Goal: Task Accomplishment & Management: Complete application form

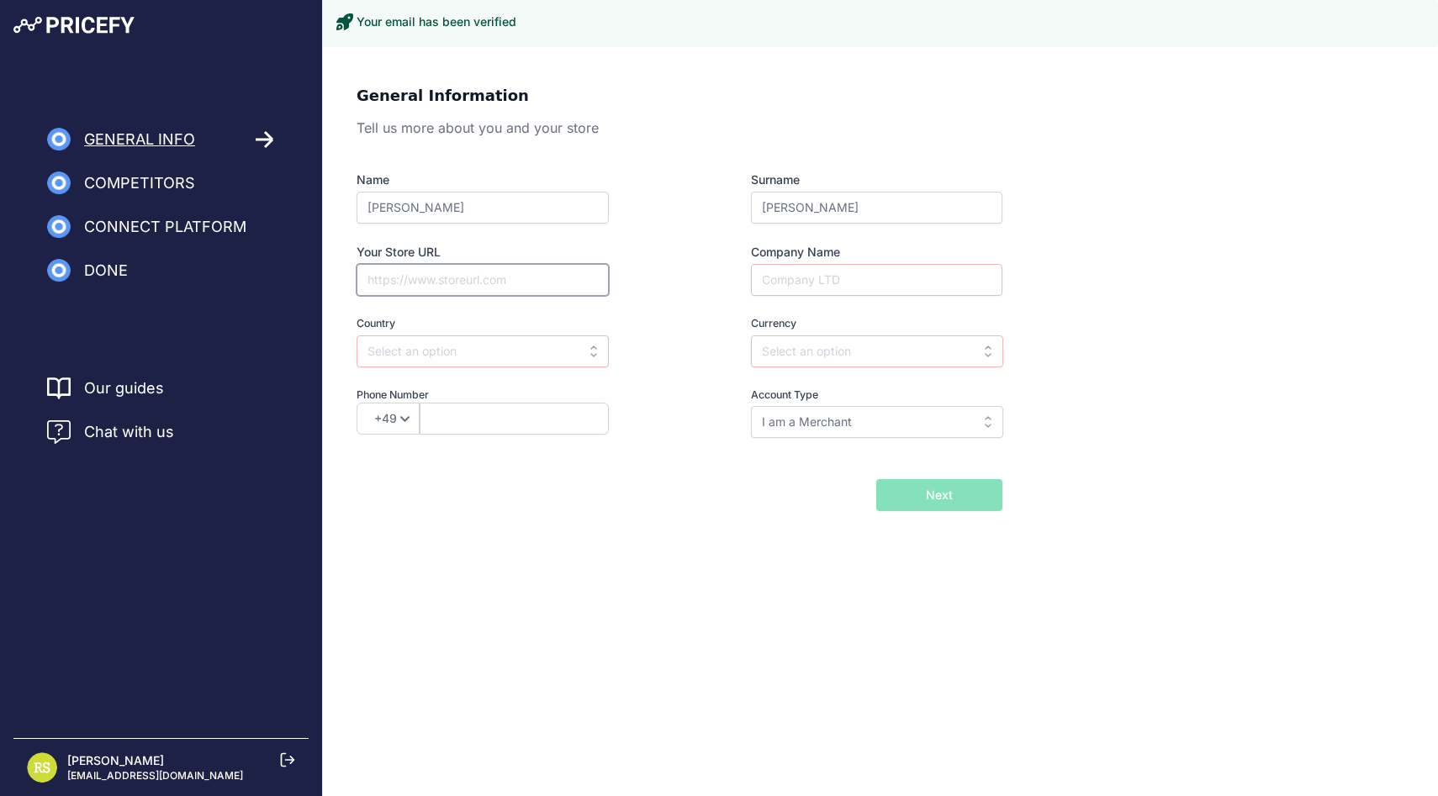
click at [404, 291] on input "Your Store URL" at bounding box center [483, 280] width 252 height 32
click at [405, 224] on div "Name Roberto Surname Scaramuzzino Your Store URL Company Name Country Select co…" at bounding box center [680, 305] width 646 height 267
click at [397, 285] on input "Your Store URL" at bounding box center [483, 280] width 252 height 32
click at [828, 290] on input "Company Name" at bounding box center [876, 280] width 251 height 32
click at [197, 223] on span "Connect Platform" at bounding box center [165, 227] width 162 height 24
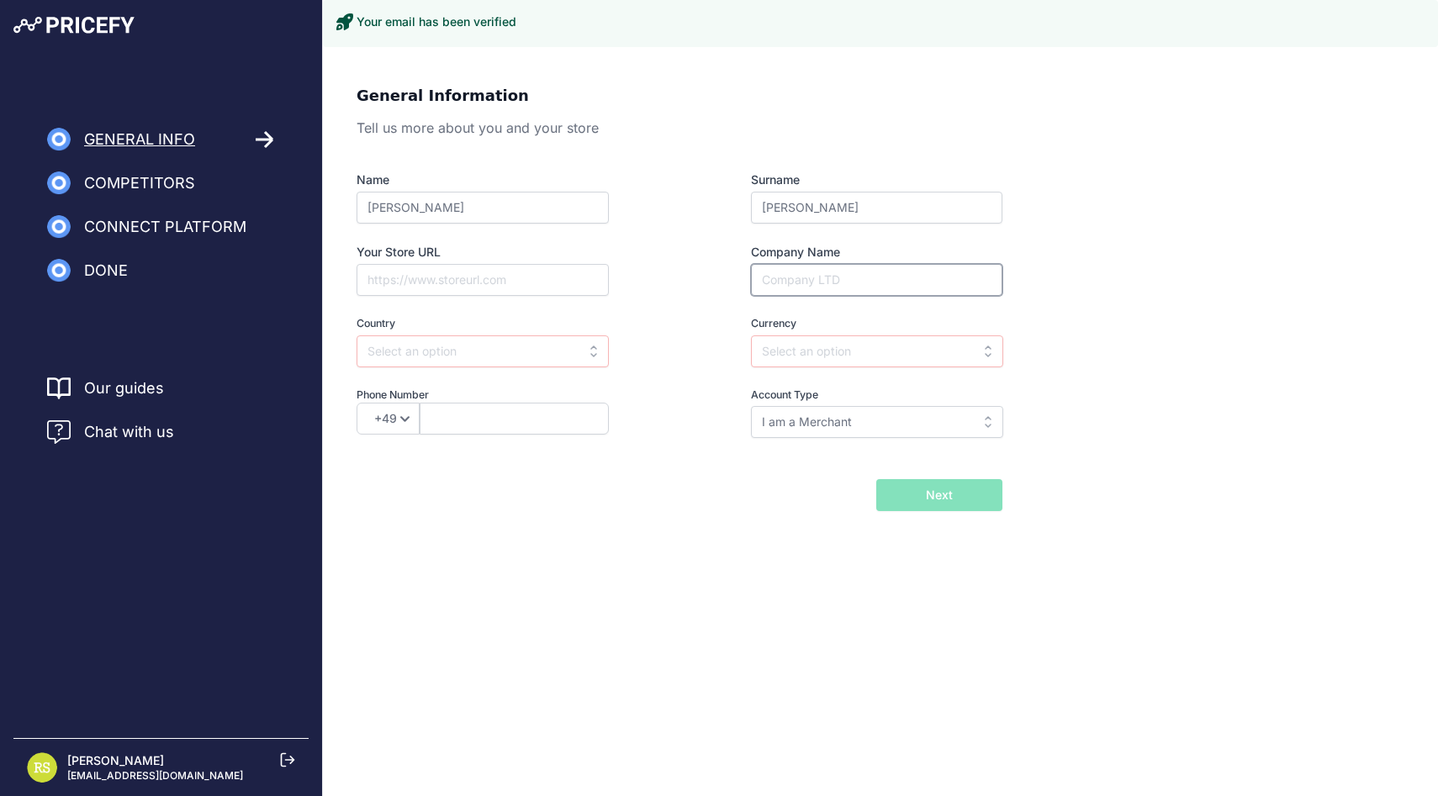
click at [767, 282] on input "Company Name" at bounding box center [876, 280] width 251 height 32
click at [783, 341] on input "text" at bounding box center [877, 352] width 252 height 32
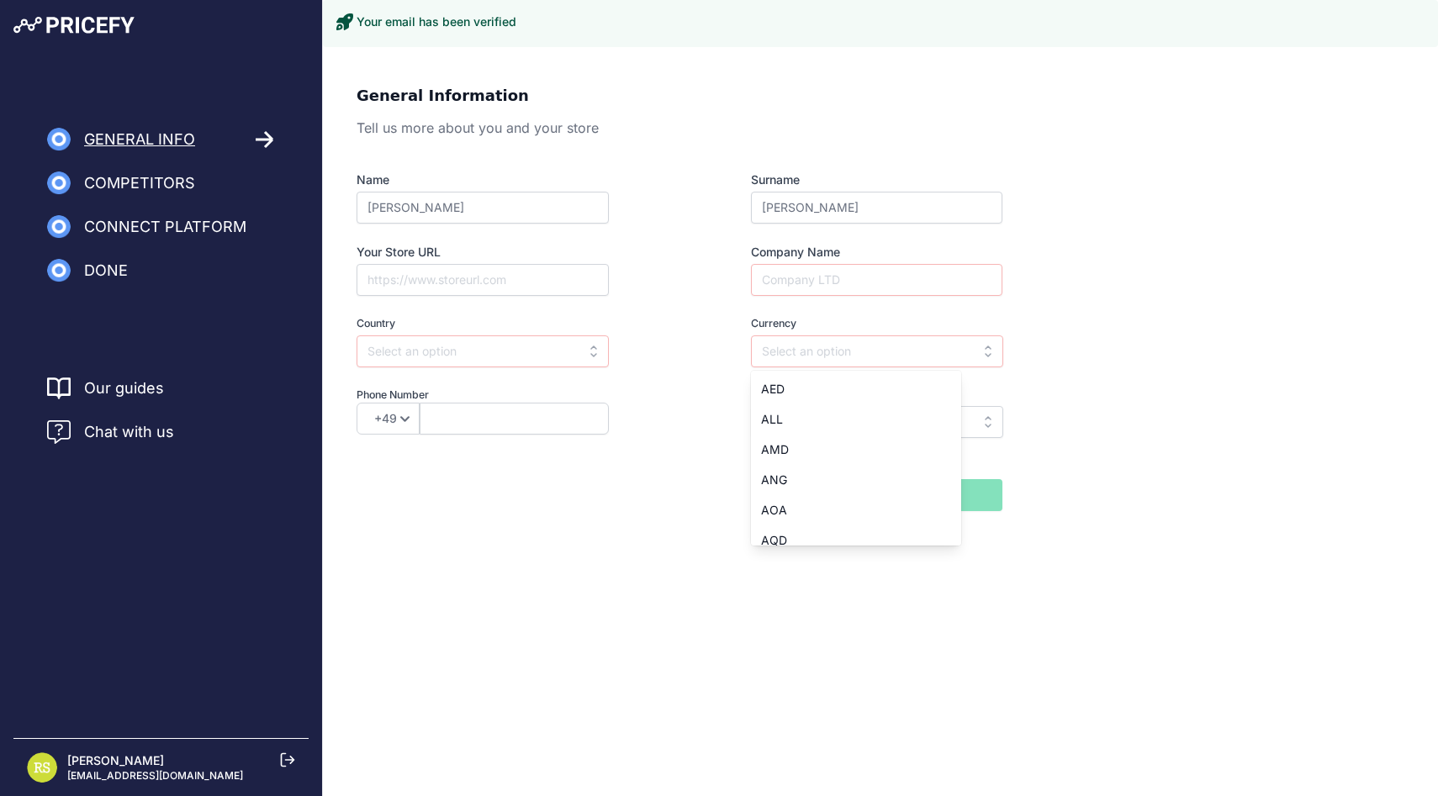
click at [808, 244] on label "Company Name" at bounding box center [876, 252] width 251 height 17
click at [808, 264] on input "Company Name" at bounding box center [876, 280] width 251 height 32
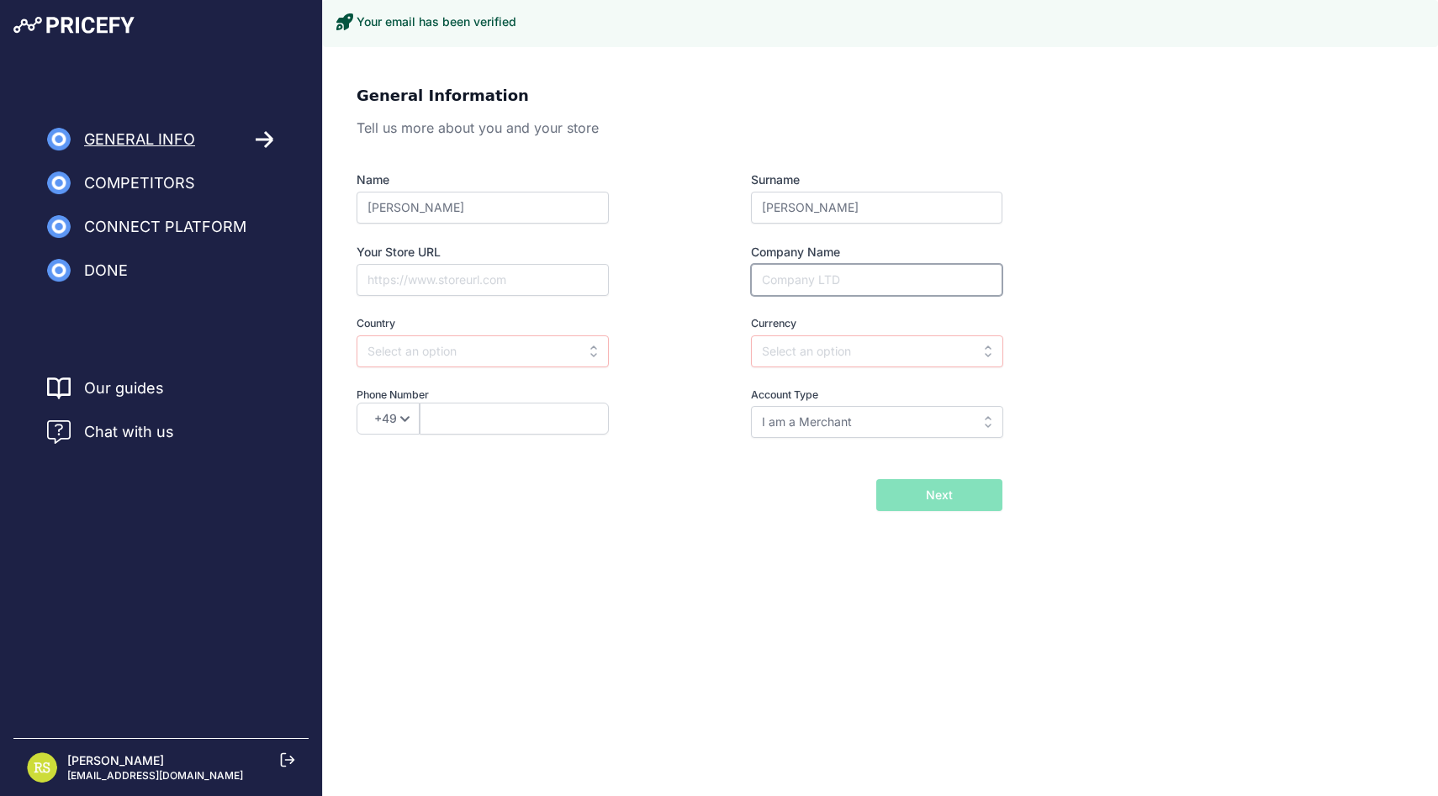
click at [791, 283] on input "Company Name" at bounding box center [876, 280] width 251 height 32
type input "Lupaanalytics"
click at [814, 352] on input "text" at bounding box center [877, 352] width 252 height 32
type input "us"
click at [810, 431] on input "I am a Merchant" at bounding box center [877, 422] width 252 height 32
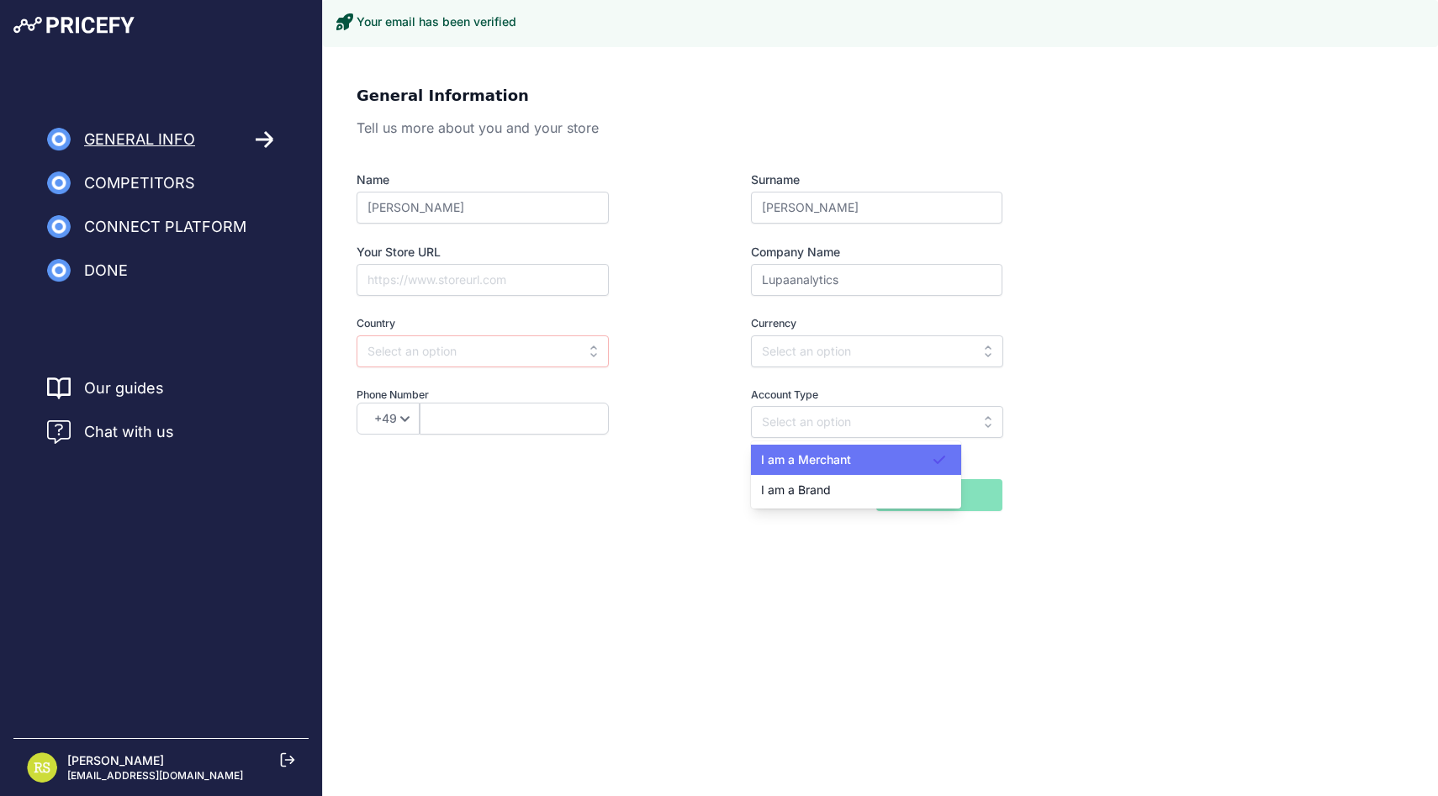
click at [796, 460] on span "I am a Merchant" at bounding box center [806, 459] width 90 height 14
type input "I am a Merchant"
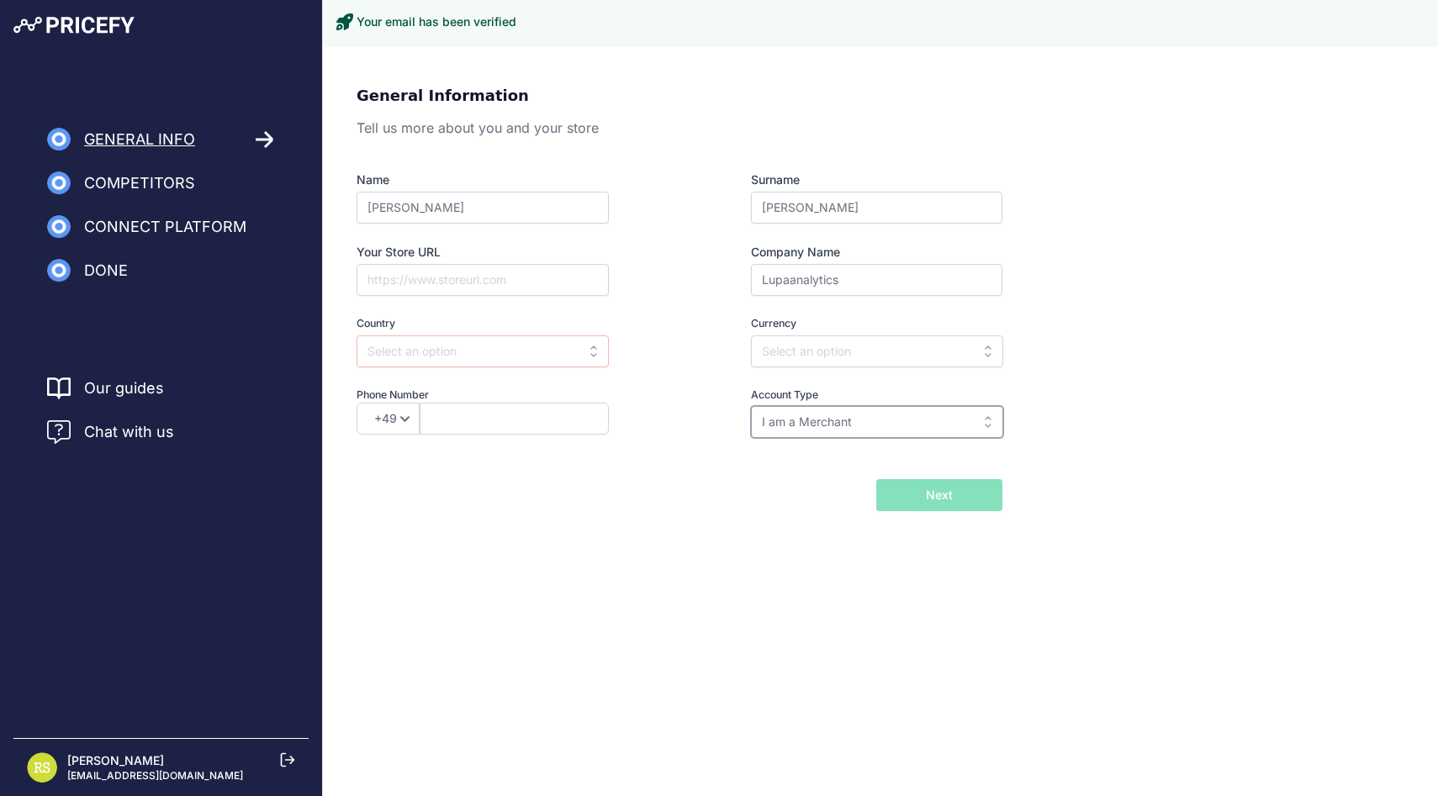
click at [836, 424] on input "I am a Merchant" at bounding box center [877, 422] width 252 height 32
click at [802, 493] on span "I am a Brand" at bounding box center [796, 490] width 70 height 14
type input "I am a Brand"
click at [471, 412] on input "text" at bounding box center [514, 419] width 189 height 32
click at [444, 352] on input "text" at bounding box center [483, 352] width 252 height 32
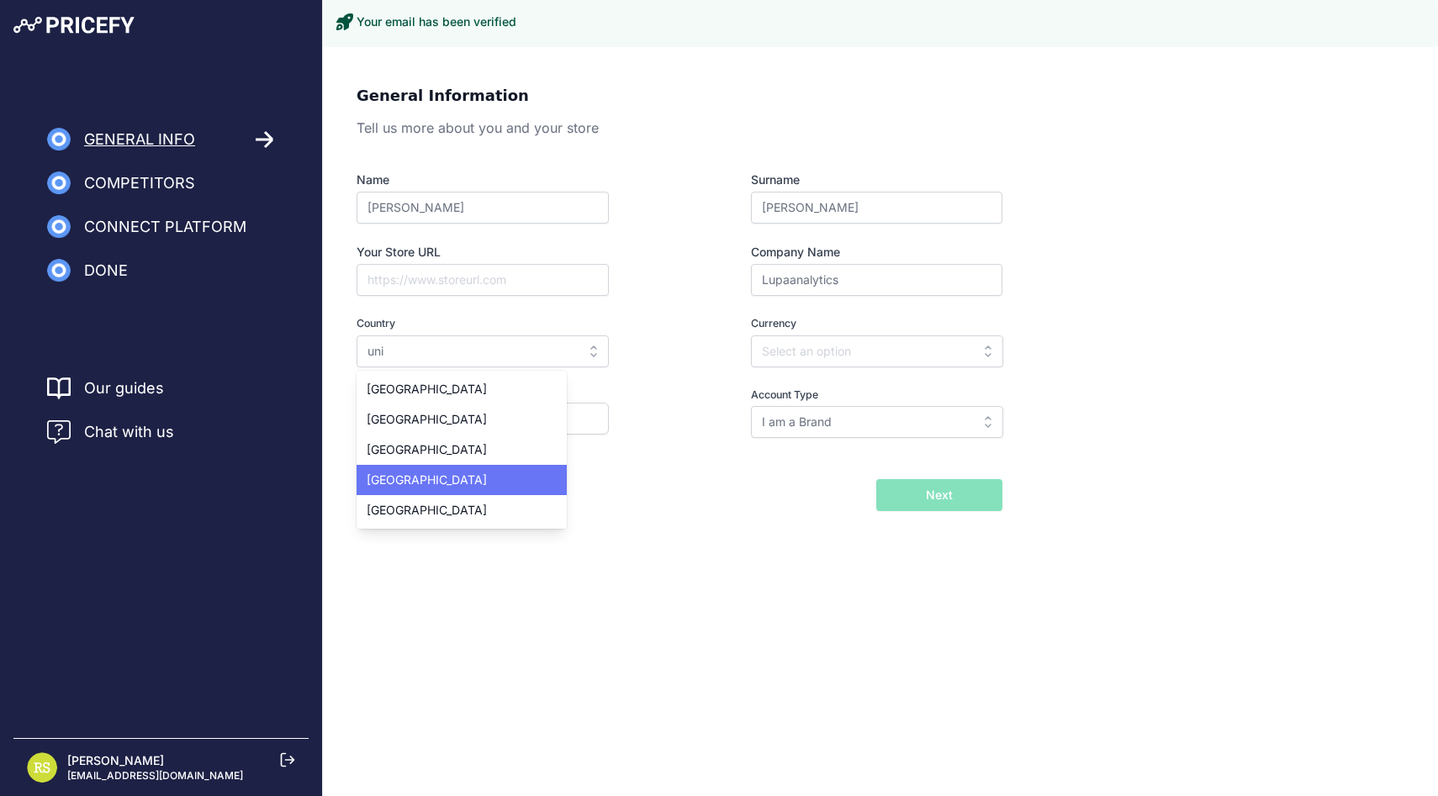
click at [459, 490] on div "United Kingdom" at bounding box center [462, 480] width 210 height 30
type input "United Kingdom"
type input "GBP"
select select "44"
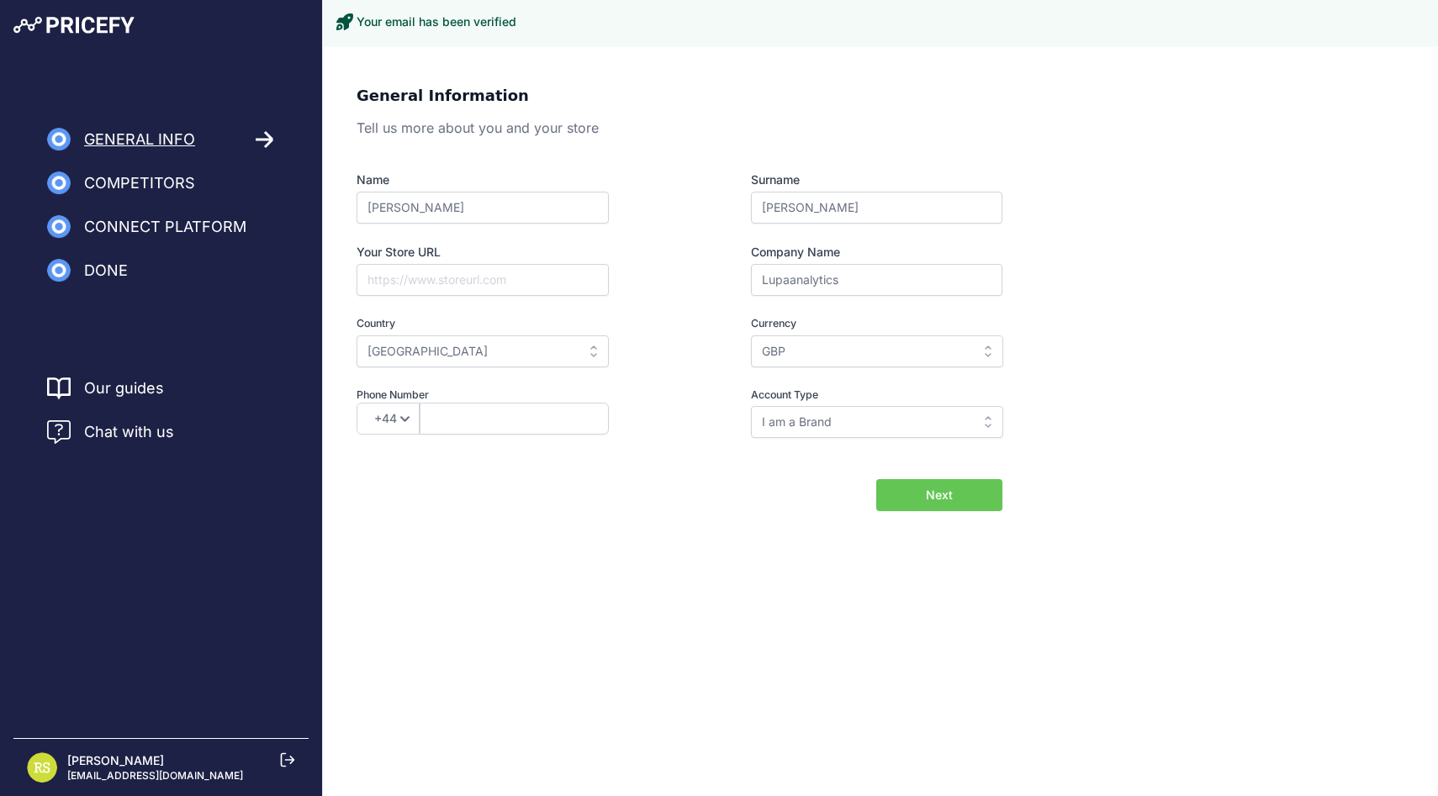
click at [964, 505] on button "Next" at bounding box center [939, 495] width 126 height 32
type input "sasasasa"
click at [905, 513] on div "General Information Tell us more about you and your store Name Roberto Surname …" at bounding box center [880, 324] width 1115 height 521
click at [902, 502] on button "Next" at bounding box center [939, 495] width 126 height 32
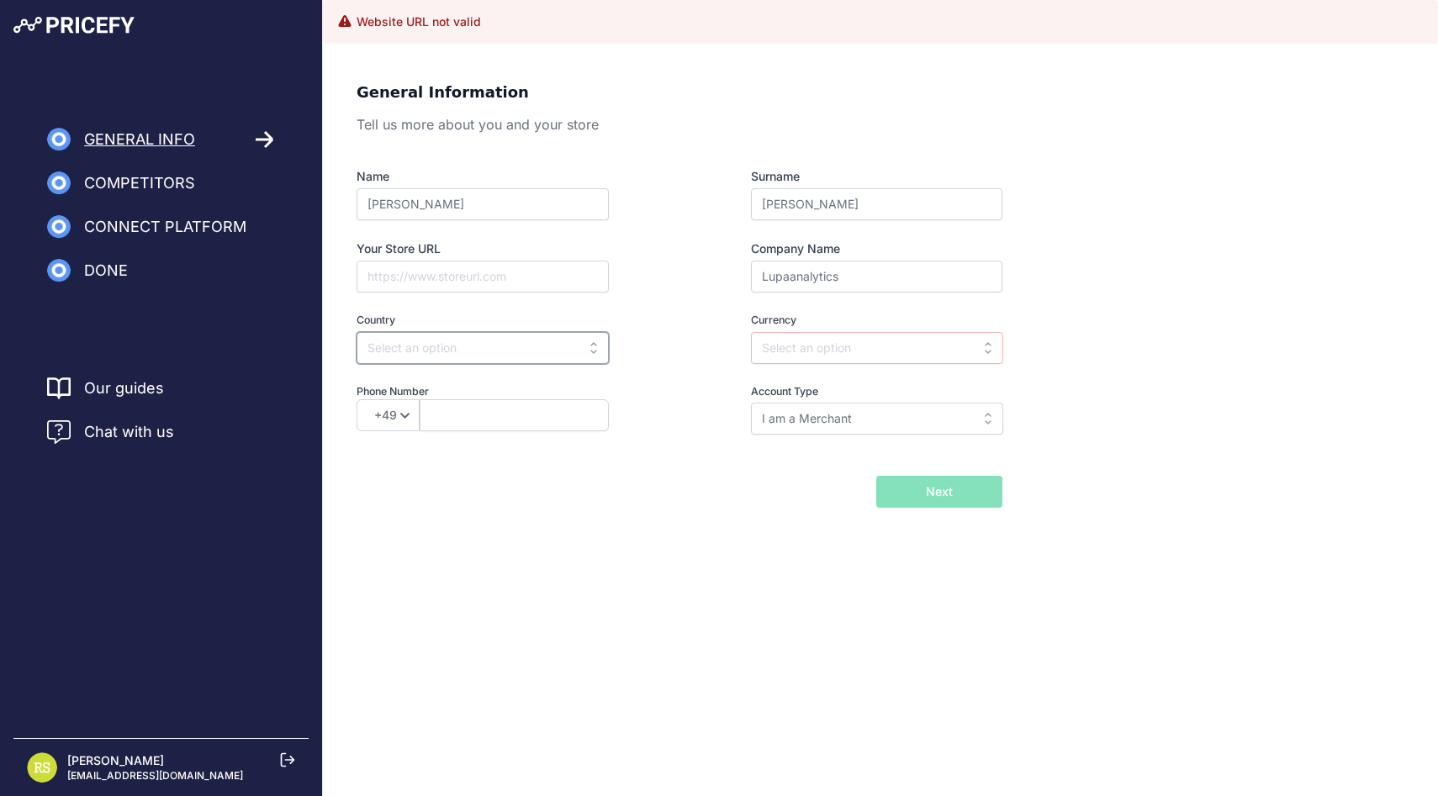
click at [463, 350] on input "text" at bounding box center [483, 348] width 252 height 32
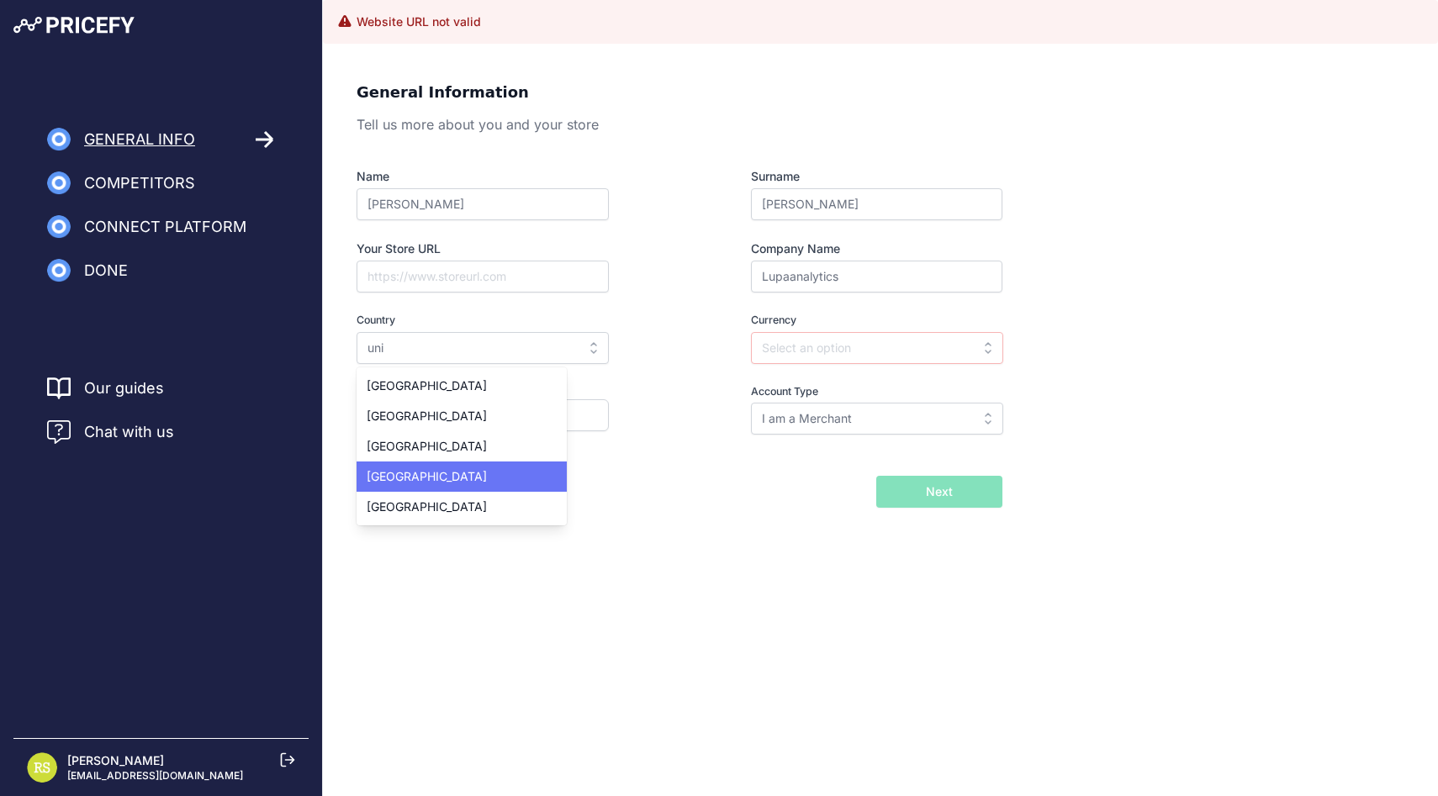
click at [489, 475] on div "[GEOGRAPHIC_DATA]" at bounding box center [462, 477] width 210 height 30
type input "[GEOGRAPHIC_DATA]"
type input "GBP"
select select "44"
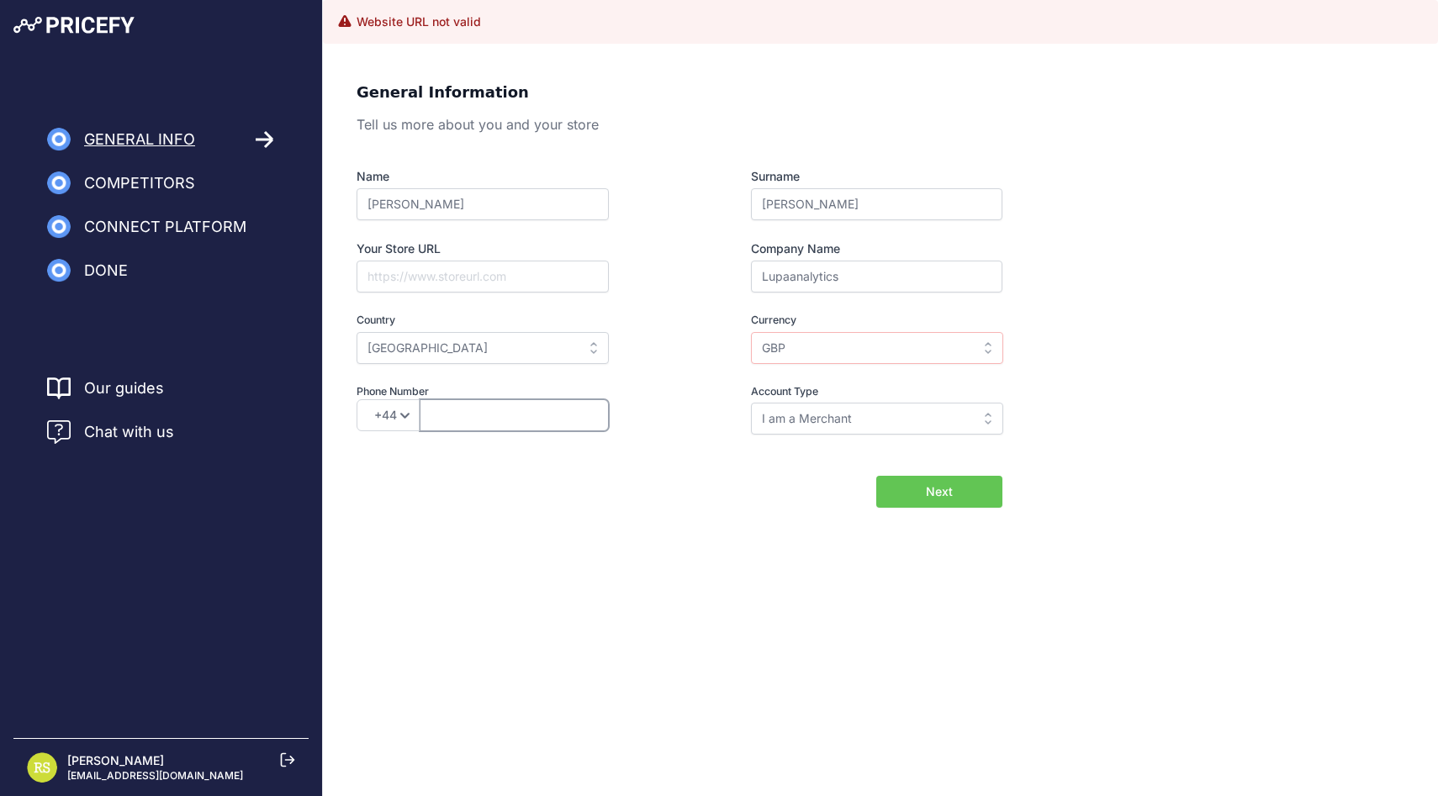
click at [478, 412] on input "text" at bounding box center [514, 415] width 189 height 32
type input "3492978978"
select select "39"
click at [924, 480] on button "Next" at bounding box center [939, 492] width 126 height 32
click at [839, 338] on input "text" at bounding box center [877, 348] width 252 height 32
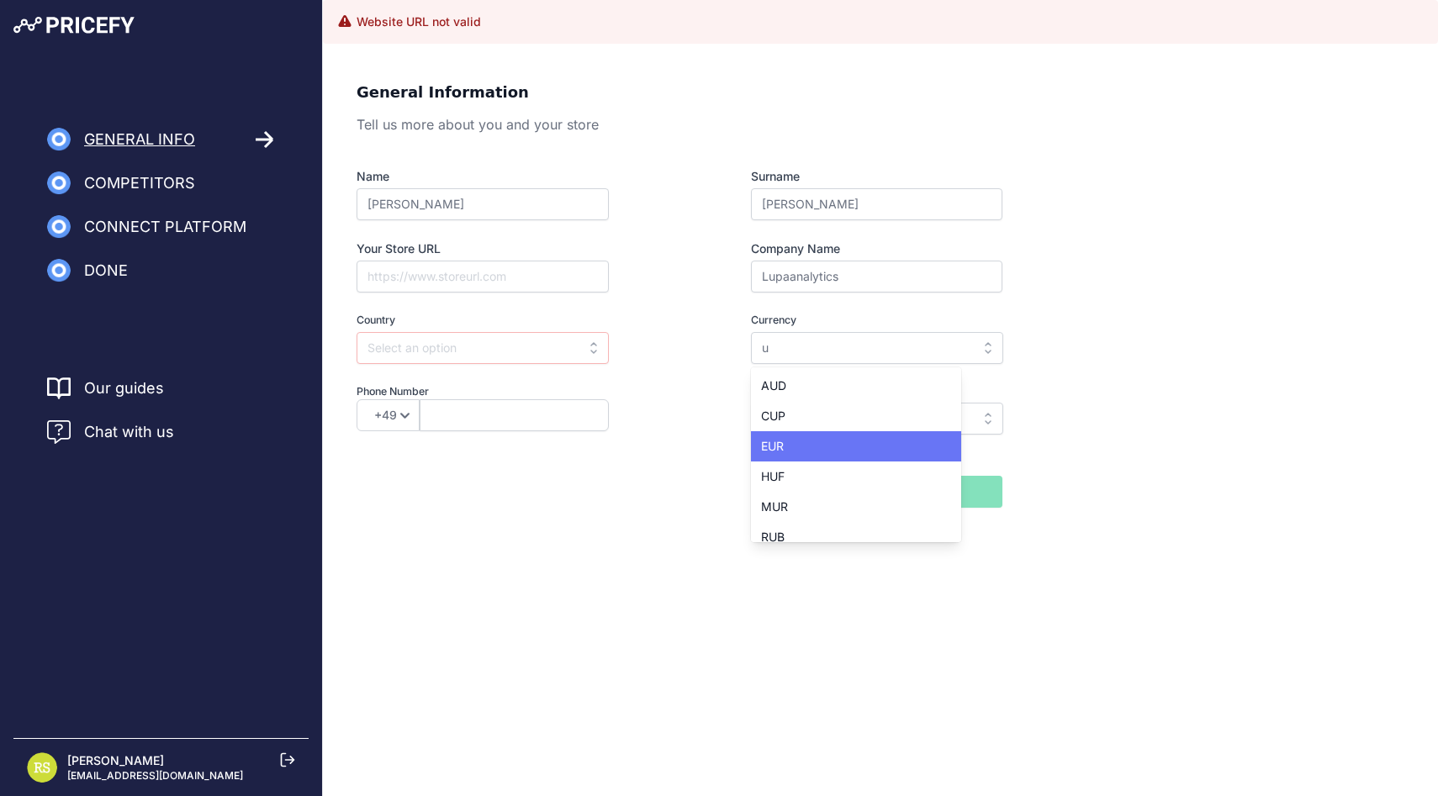
click at [825, 446] on div "EUR" at bounding box center [856, 446] width 210 height 30
type input "EUR"
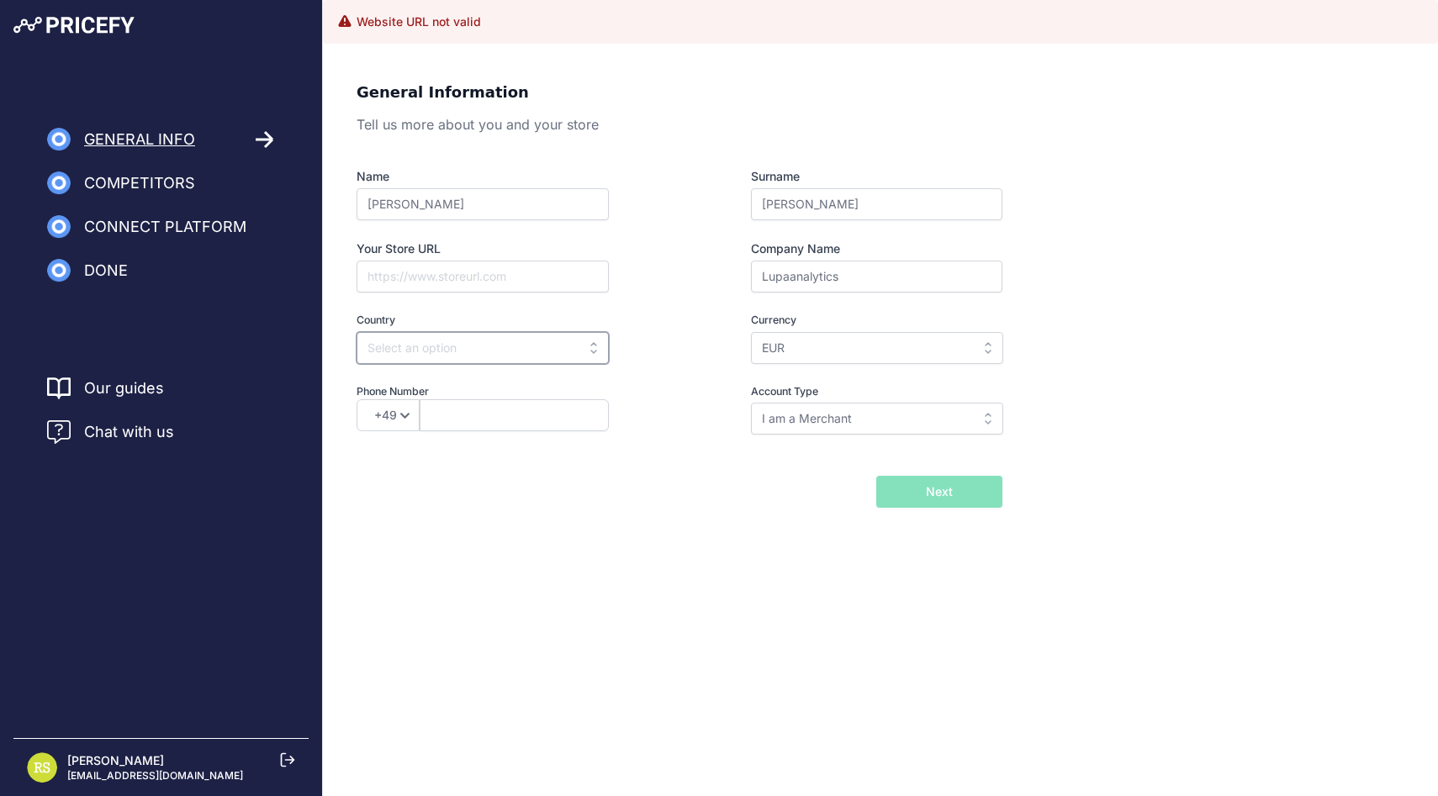
click at [403, 352] on input "text" at bounding box center [483, 348] width 252 height 32
click at [410, 381] on div "Spain" at bounding box center [462, 386] width 210 height 30
type input "Spain"
select select "34"
click at [441, 415] on input "text" at bounding box center [514, 415] width 189 height 32
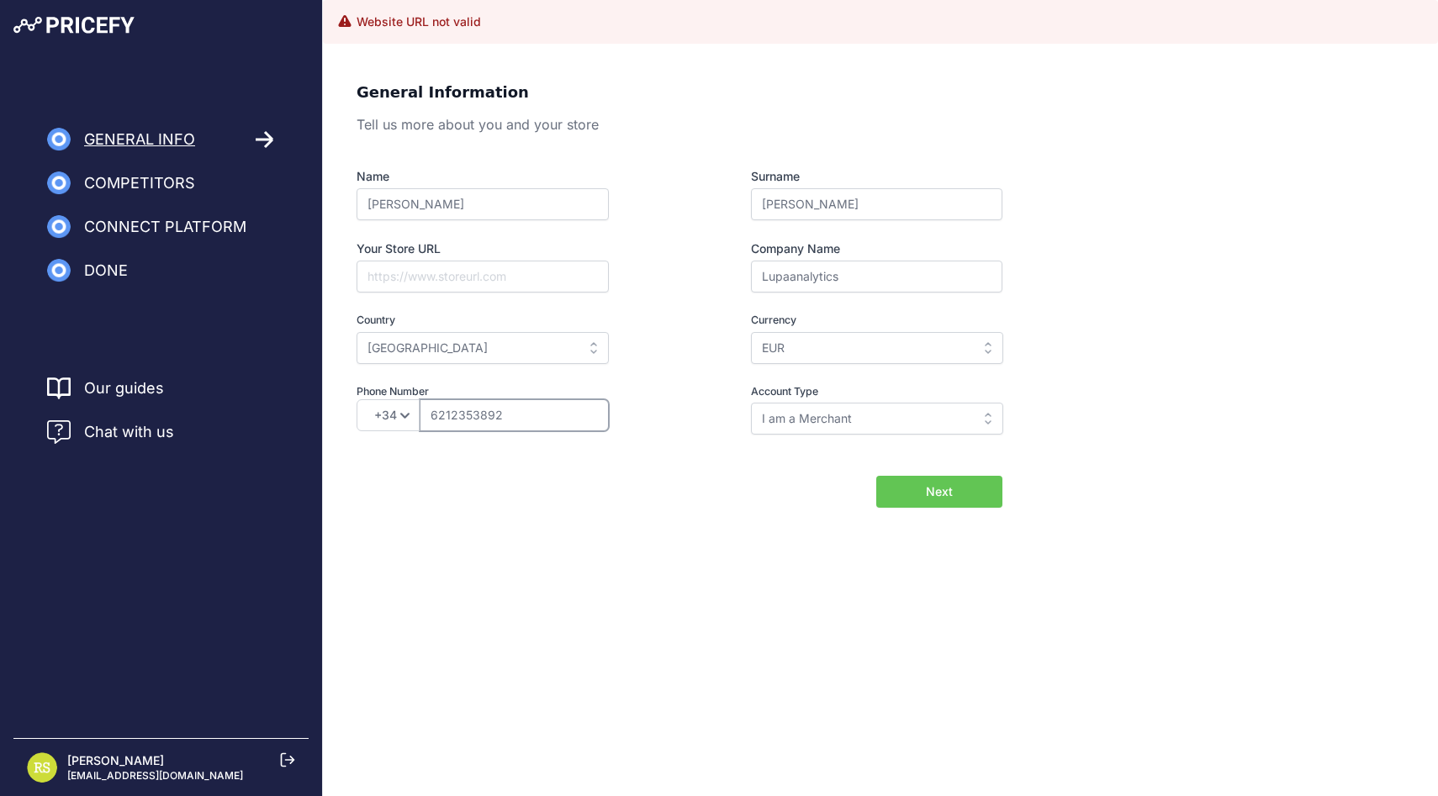
type input "6212353892"
drag, startPoint x: 827, startPoint y: 612, endPoint x: 883, endPoint y: 556, distance: 79.7
click at [833, 606] on body "Lorem Ipsum Close General Info Competitors Connect Platform Done" at bounding box center [719, 398] width 1438 height 796
click at [926, 515] on div "General Information Tell us more about you and your store Name Roberto Surname …" at bounding box center [880, 321] width 1115 height 521
click at [938, 484] on span "Next" at bounding box center [939, 492] width 27 height 17
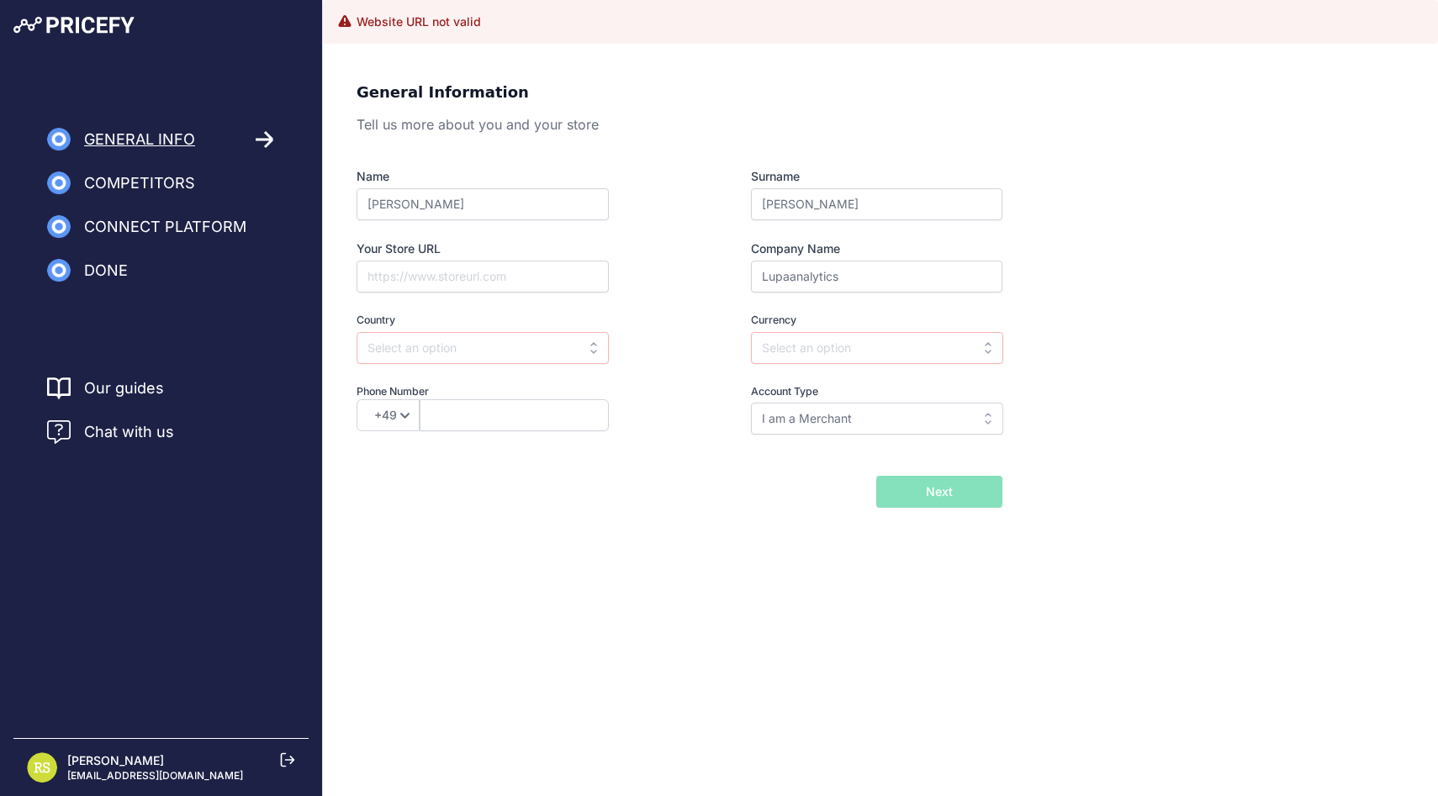
click at [534, 326] on label "Country" at bounding box center [513, 321] width 313 height 16
click at [521, 357] on input "text" at bounding box center [483, 348] width 252 height 32
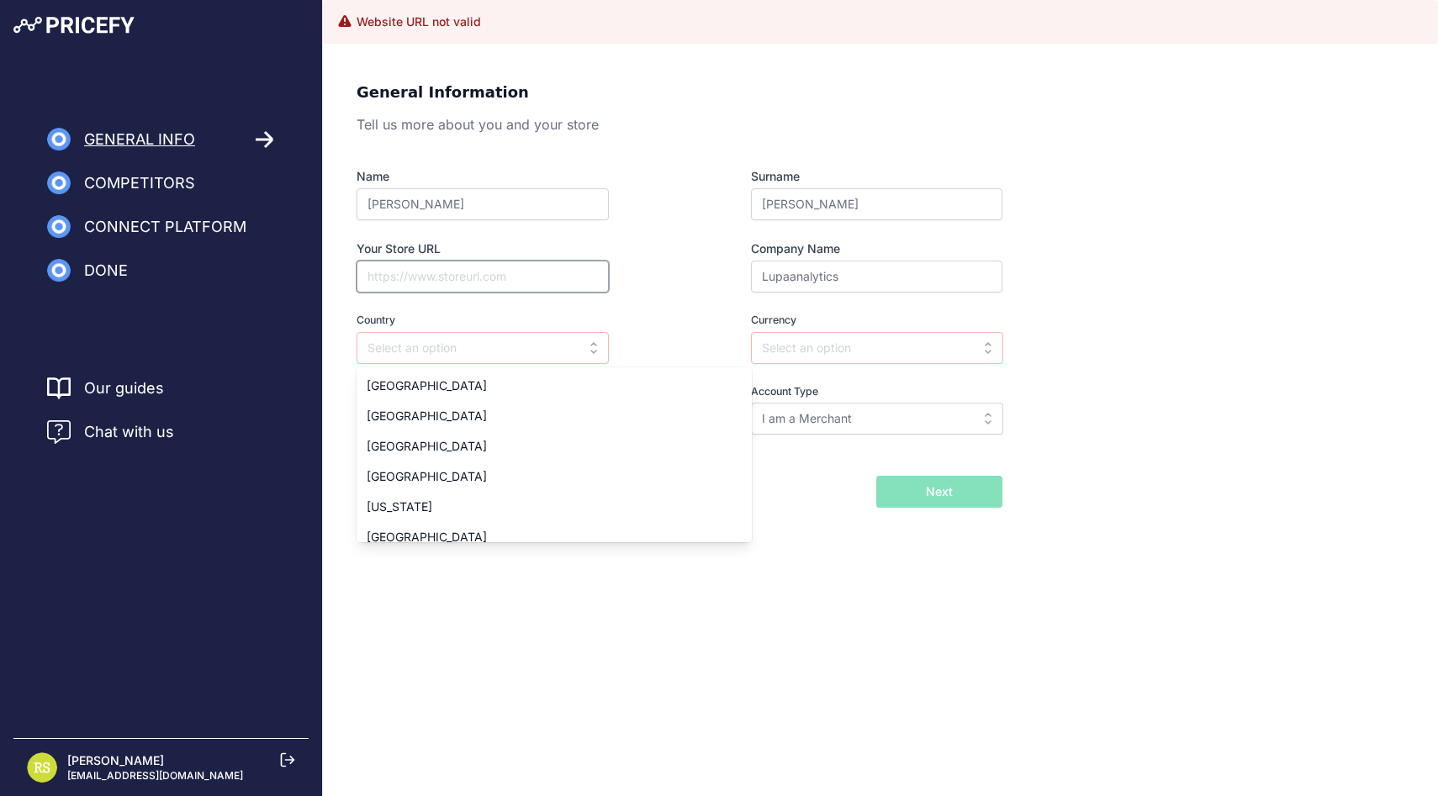
click at [539, 286] on input "Your Store URL" at bounding box center [483, 277] width 252 height 32
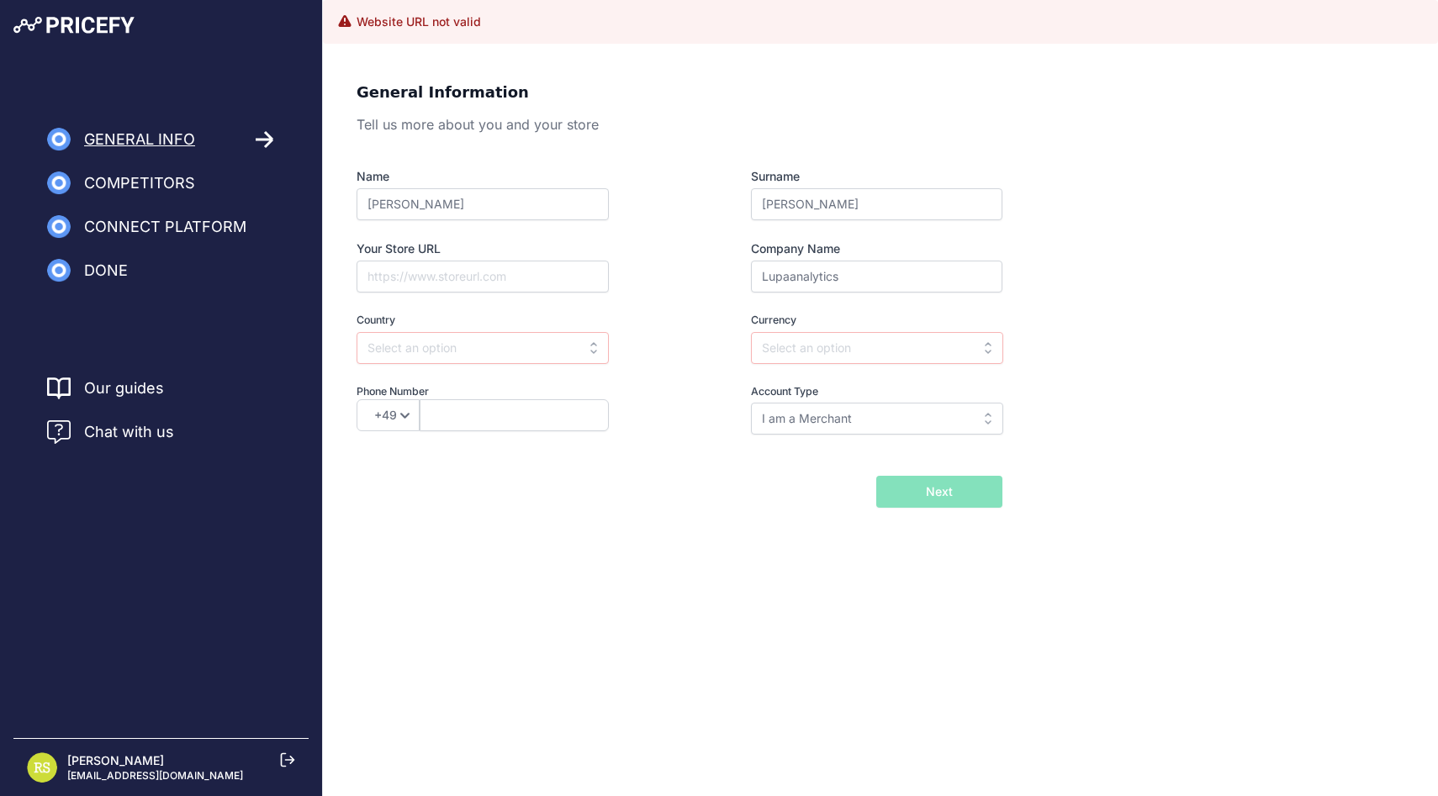
click at [286, 759] on icon at bounding box center [288, 760] width 13 height 13
